Goal: Find contact information: Find contact information

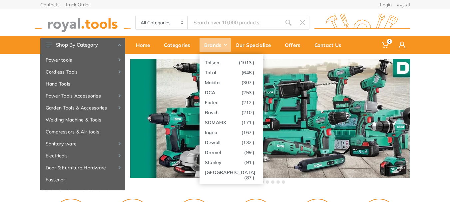
click at [222, 42] on div "Brands" at bounding box center [215, 45] width 31 height 14
click at [216, 153] on link "Dremel (99 )" at bounding box center [231, 152] width 63 height 10
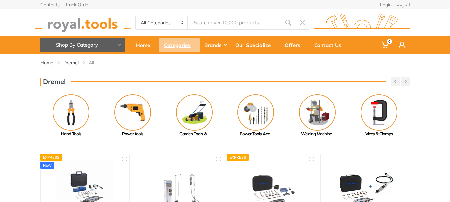
click at [186, 46] on div "Categories" at bounding box center [179, 45] width 40 height 14
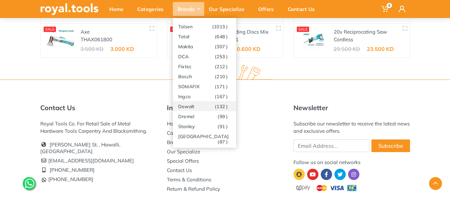
scroll to position [1225, 0]
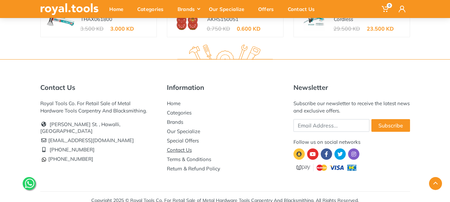
click at [173, 147] on link "Contact Us" at bounding box center [179, 150] width 25 height 6
